Goal: Transaction & Acquisition: Purchase product/service

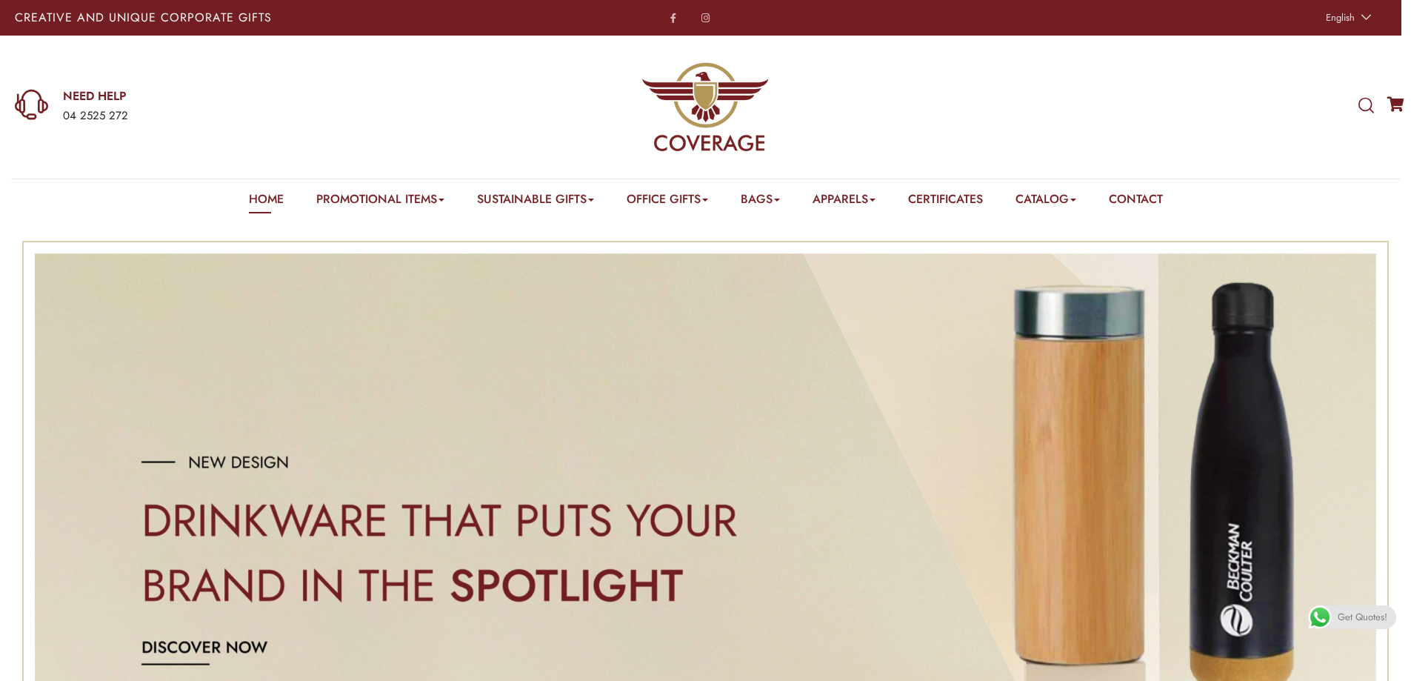
click at [1360, 98] on icon at bounding box center [1366, 106] width 16 height 16
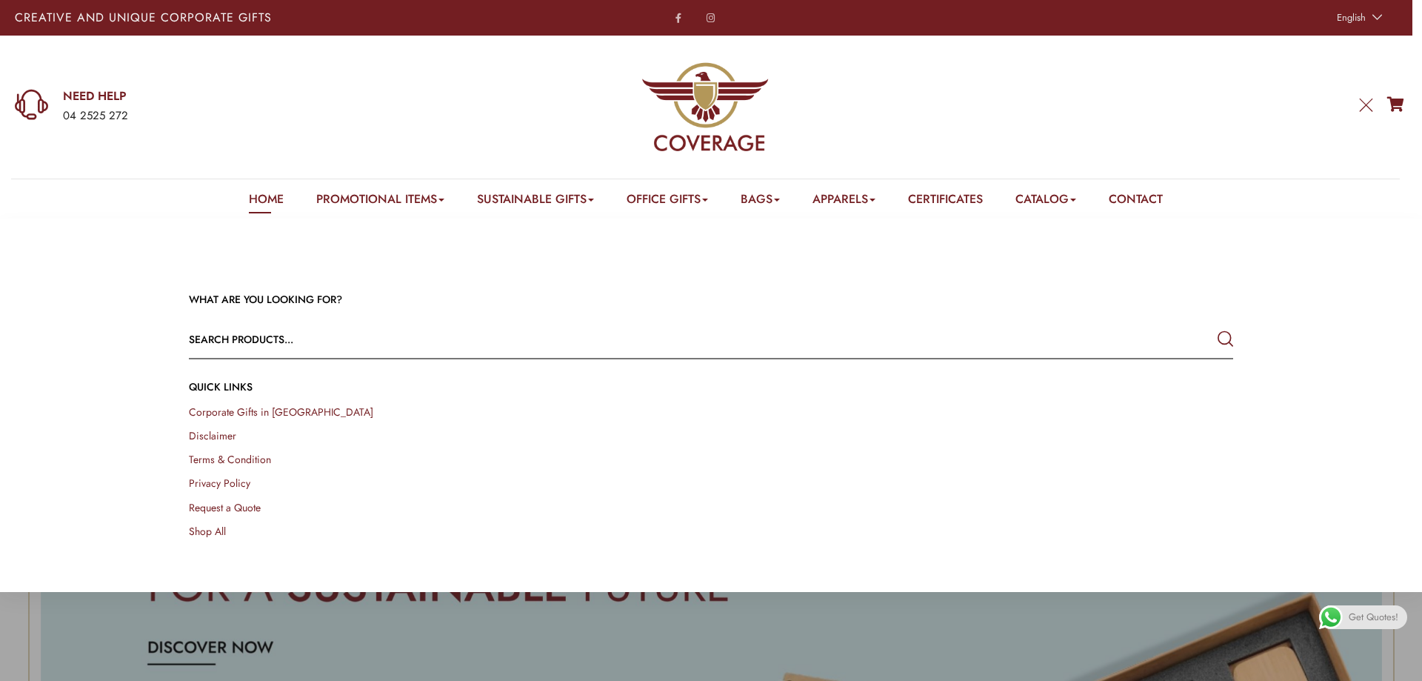
click at [363, 340] on input "text" at bounding box center [606, 339] width 835 height 36
type input "MP-36"
click at [1217, 326] on button "submit" at bounding box center [1225, 339] width 16 height 27
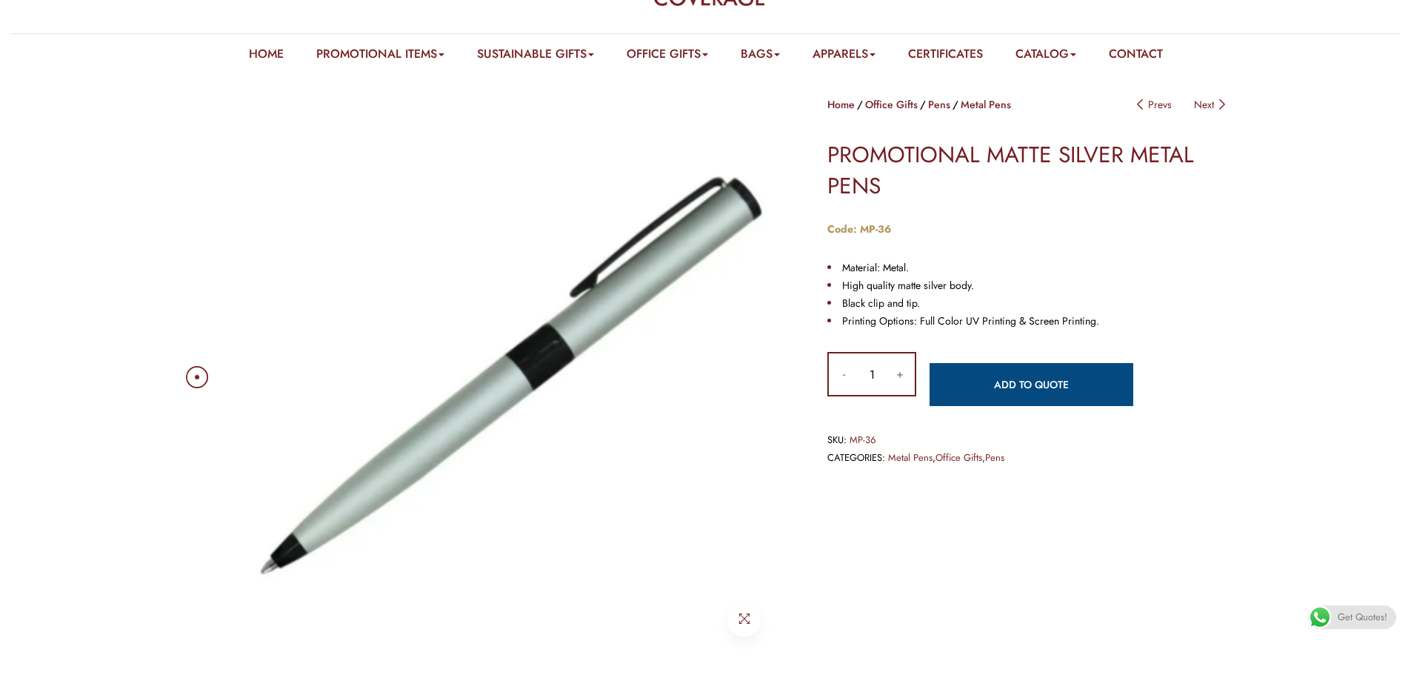
scroll to position [148, 0]
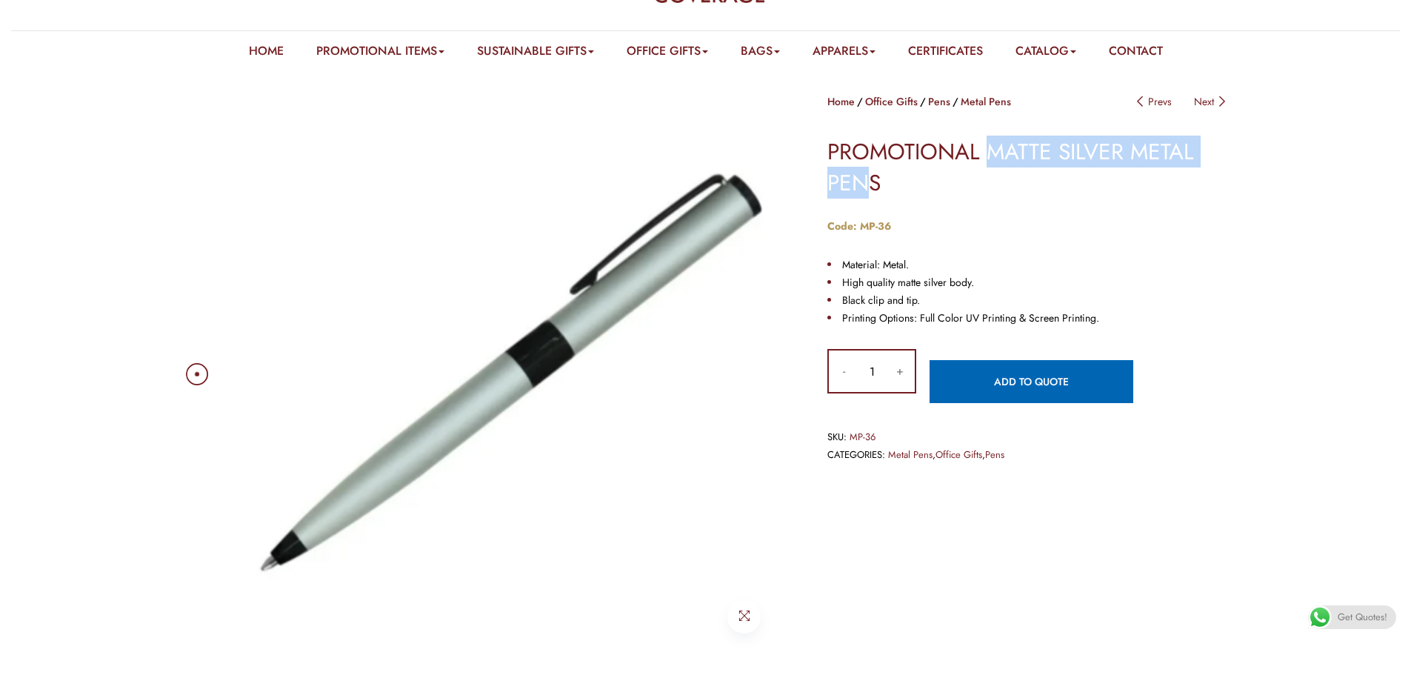
drag, startPoint x: 990, startPoint y: 151, endPoint x: 869, endPoint y: 183, distance: 125.6
click at [869, 183] on h1 "PROMOTIONAL MATTE SILVER METAL PENS​​" at bounding box center [1027, 167] width 400 height 62
copy h1 "MATTE SILVER METAL PEN"
